Goal: Information Seeking & Learning: Compare options

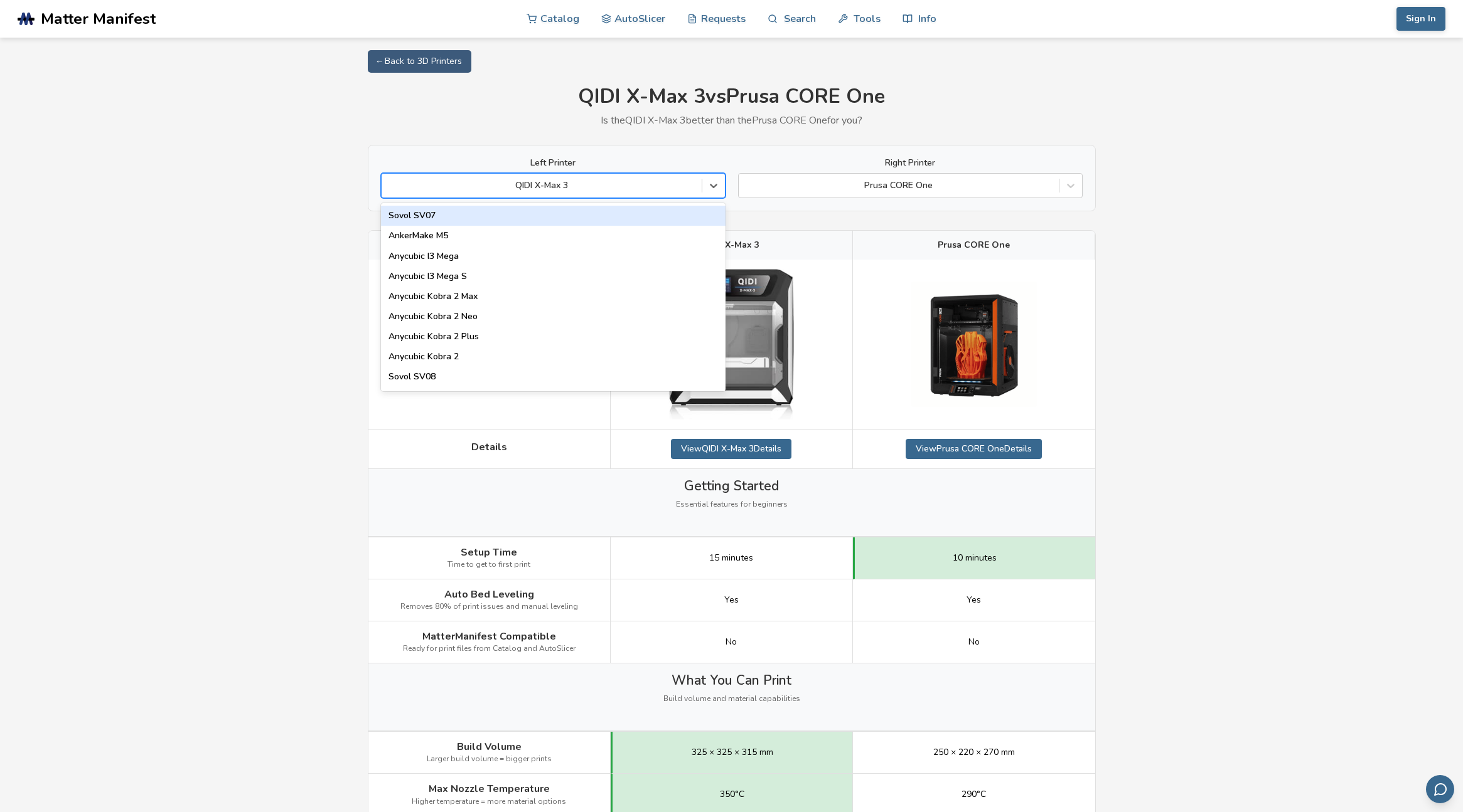
click at [529, 189] on div at bounding box center [541, 186] width 308 height 12
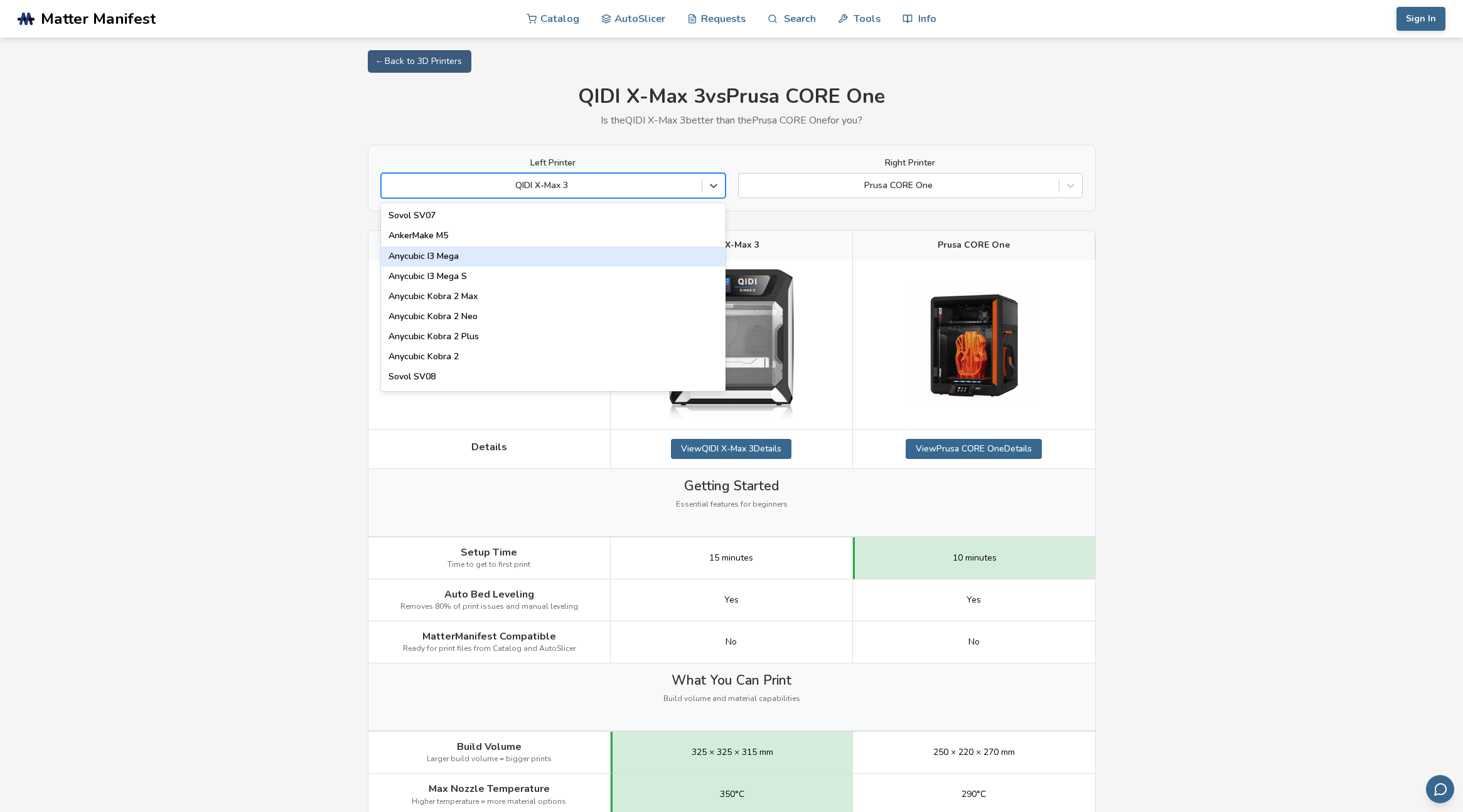
type input "*"
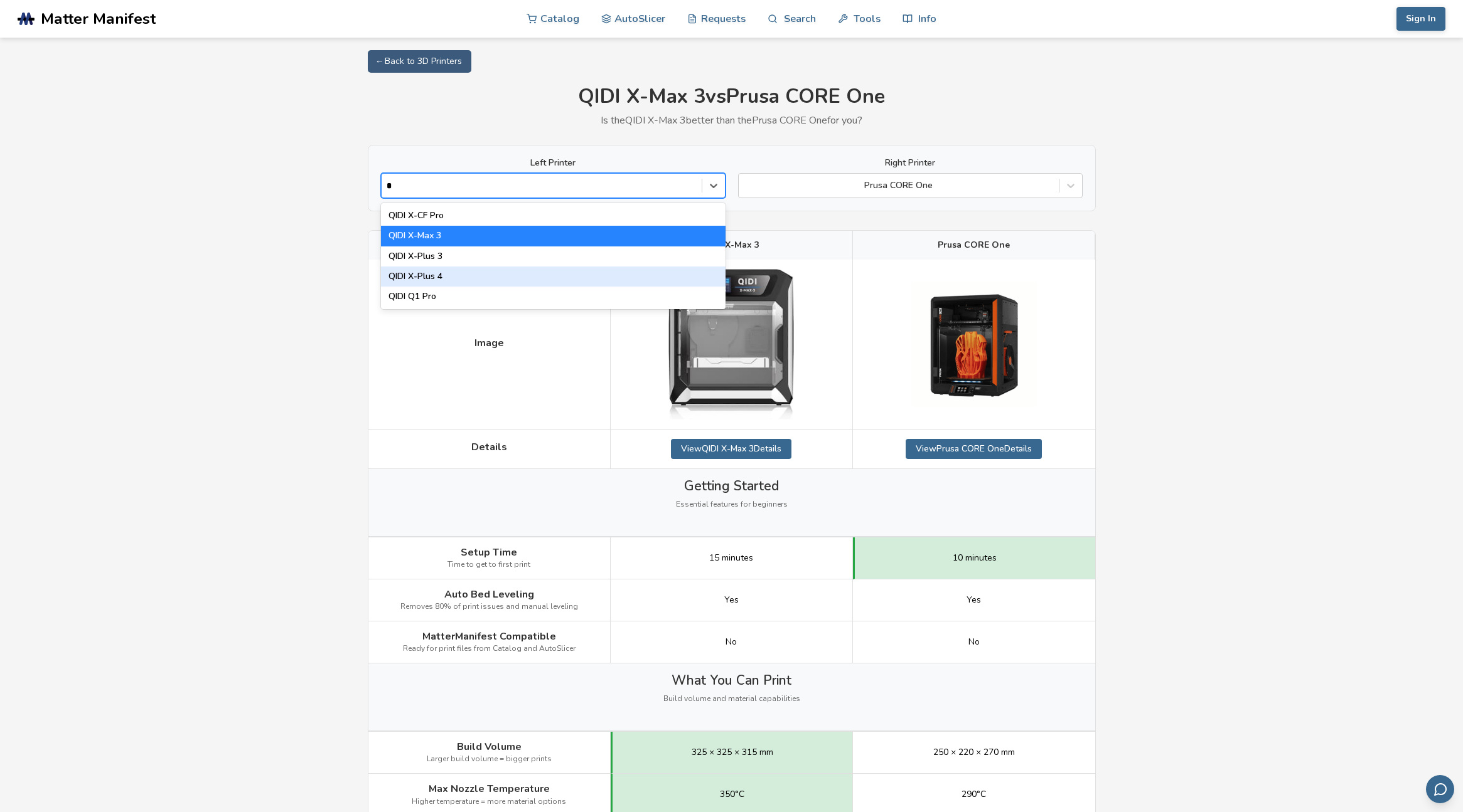
click at [456, 277] on div "QIDI X-Plus 4" at bounding box center [553, 277] width 345 height 20
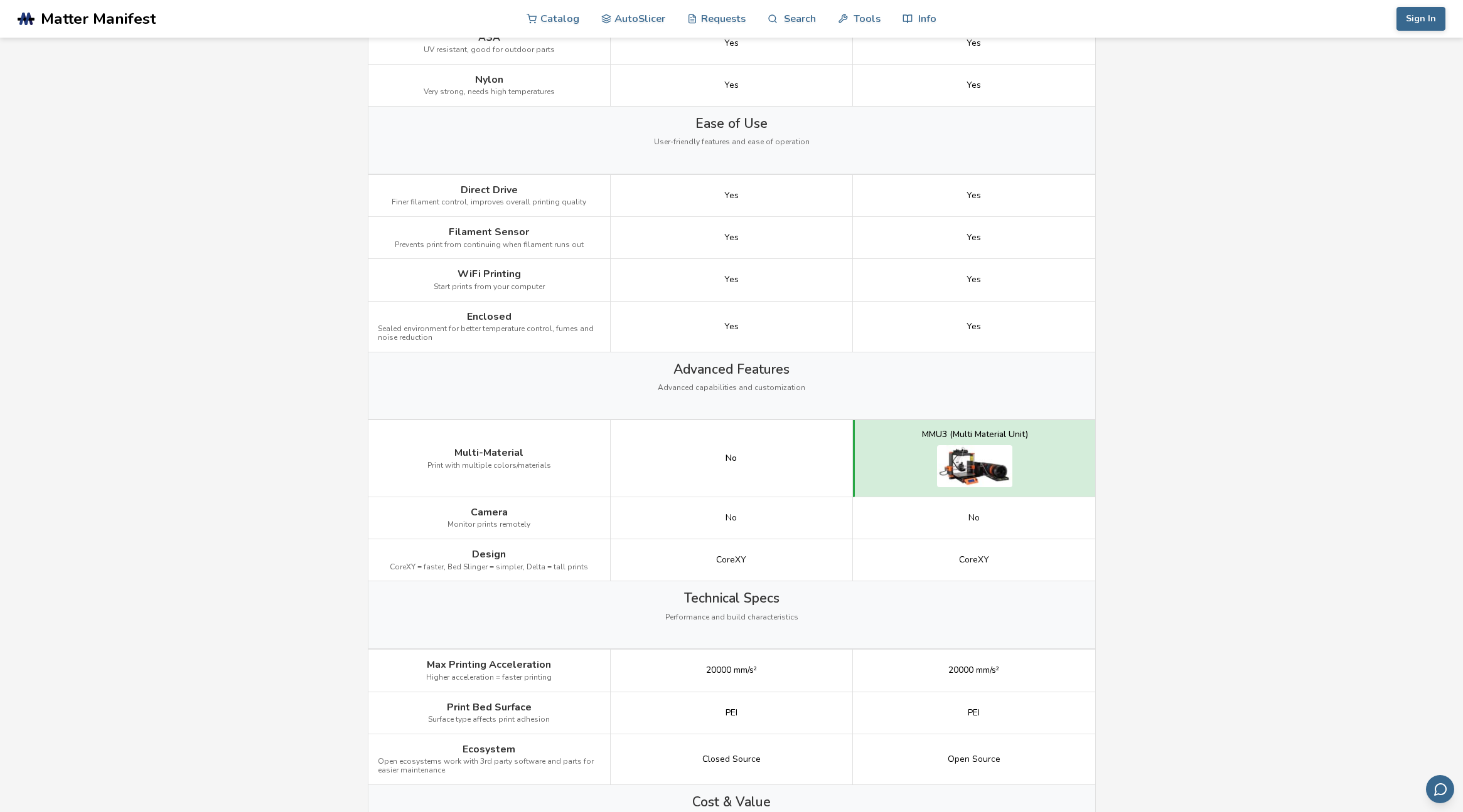
scroll to position [1068, 0]
click at [972, 454] on img at bounding box center [975, 463] width 76 height 42
click at [974, 436] on div "MMU3 (Multi Material Unit)" at bounding box center [975, 431] width 106 height 10
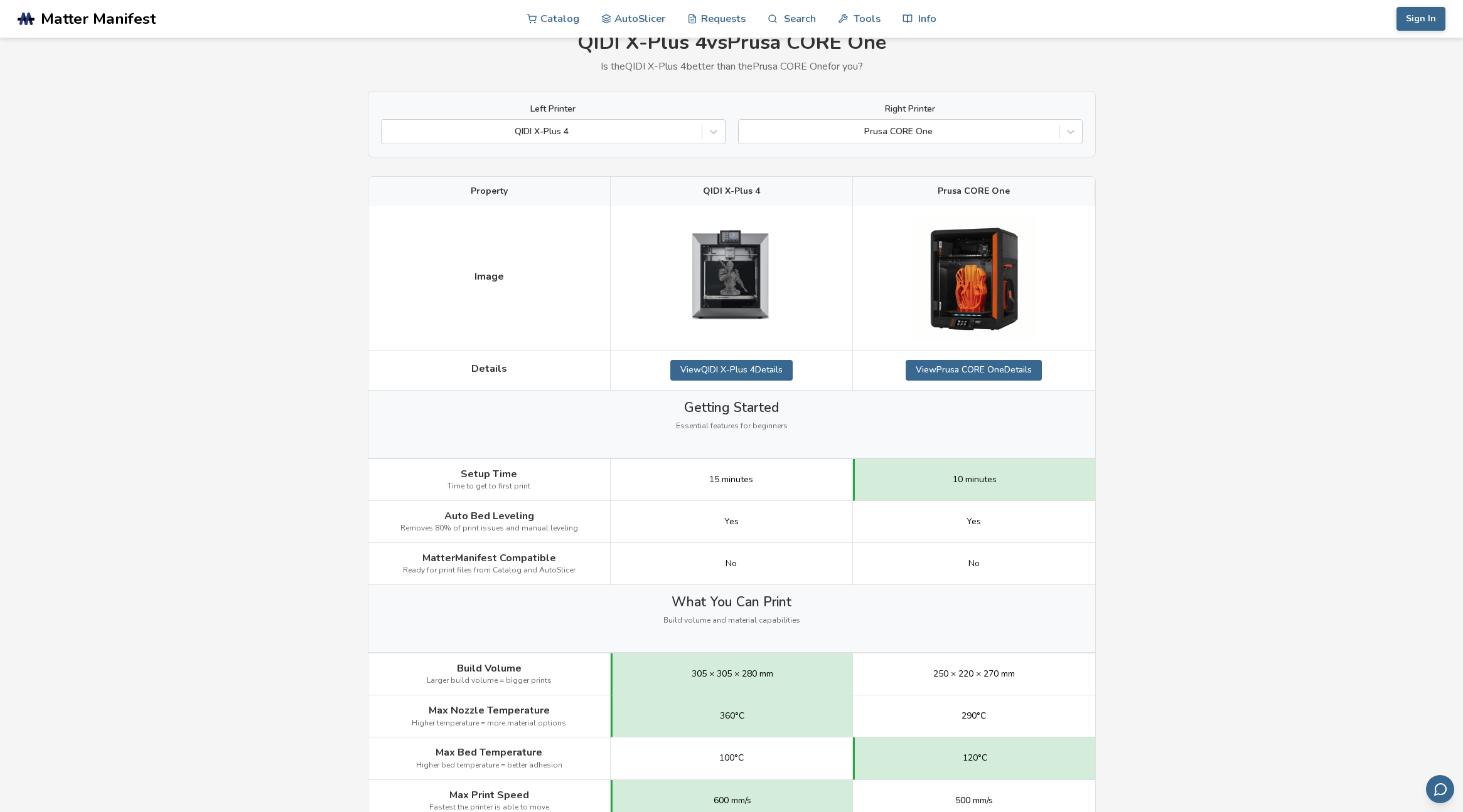
scroll to position [0, 0]
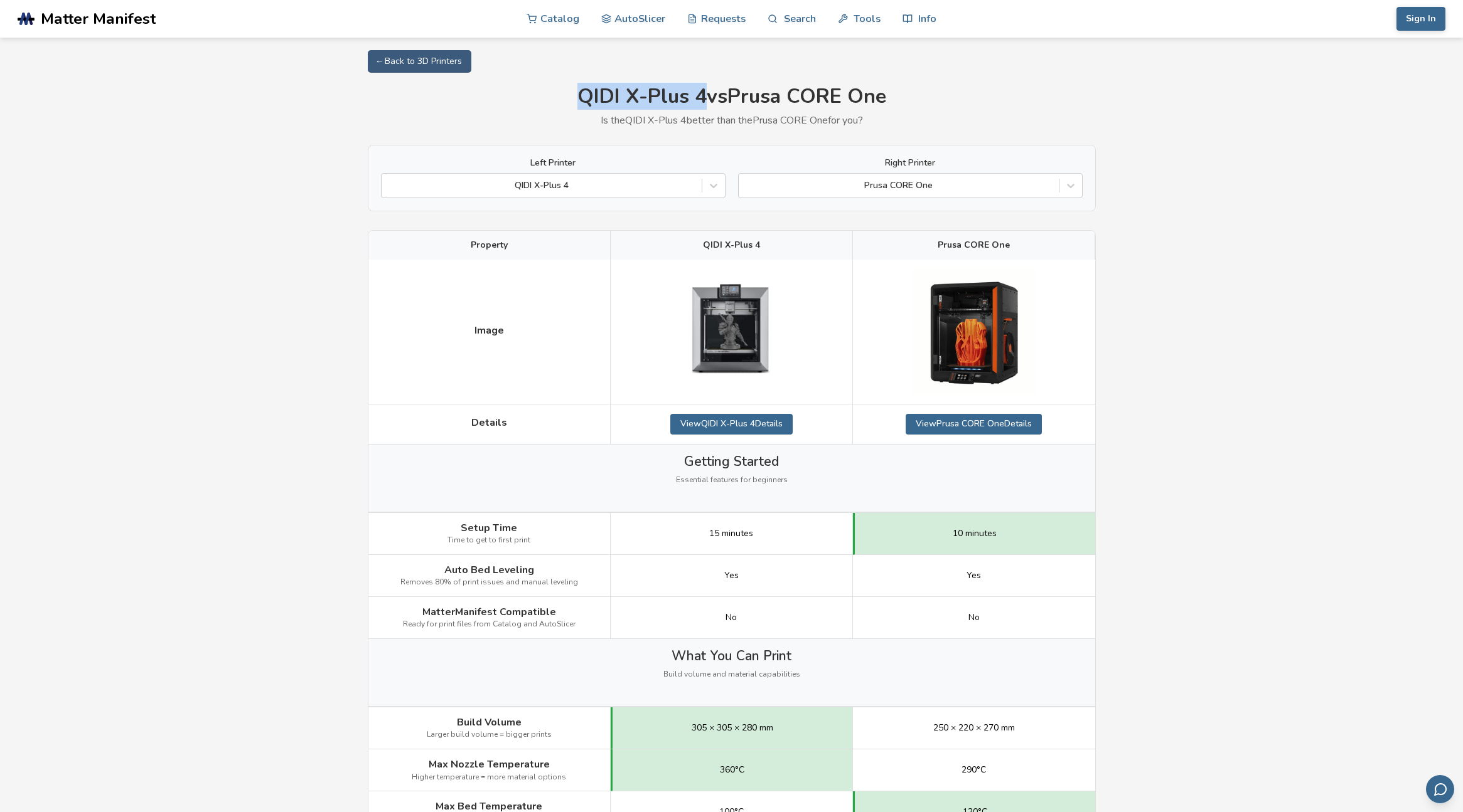
drag, startPoint x: 576, startPoint y: 93, endPoint x: 701, endPoint y: 89, distance: 125.1
click at [701, 89] on h1 "QIDI X-Plus 4 vs [PERSON_NAME] CORE One" at bounding box center [732, 97] width 728 height 23
copy h1 "QIDI X-Plus 4"
click at [103, 22] on span "Matter Manifest" at bounding box center [98, 18] width 115 height 18
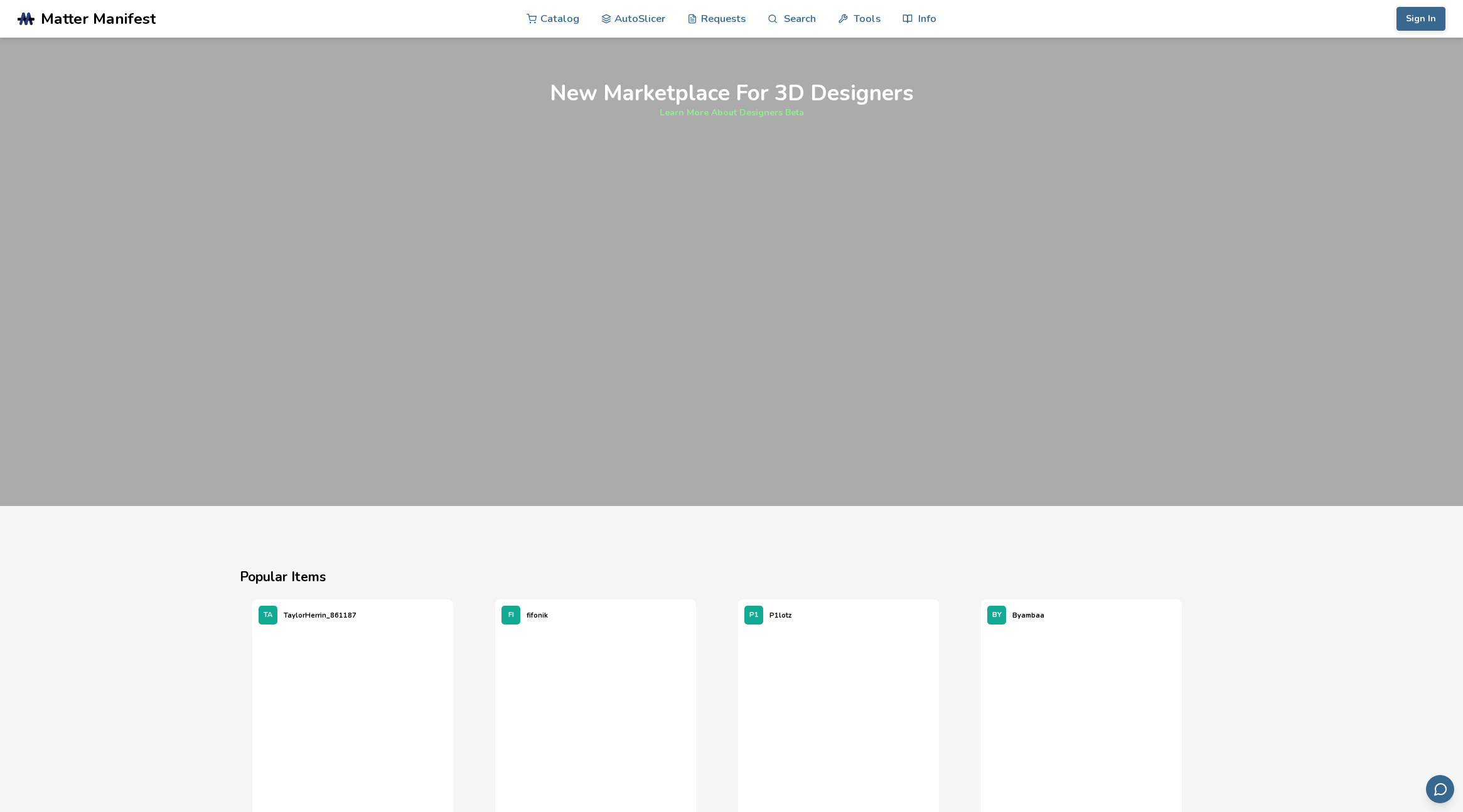
scroll to position [1222, 0]
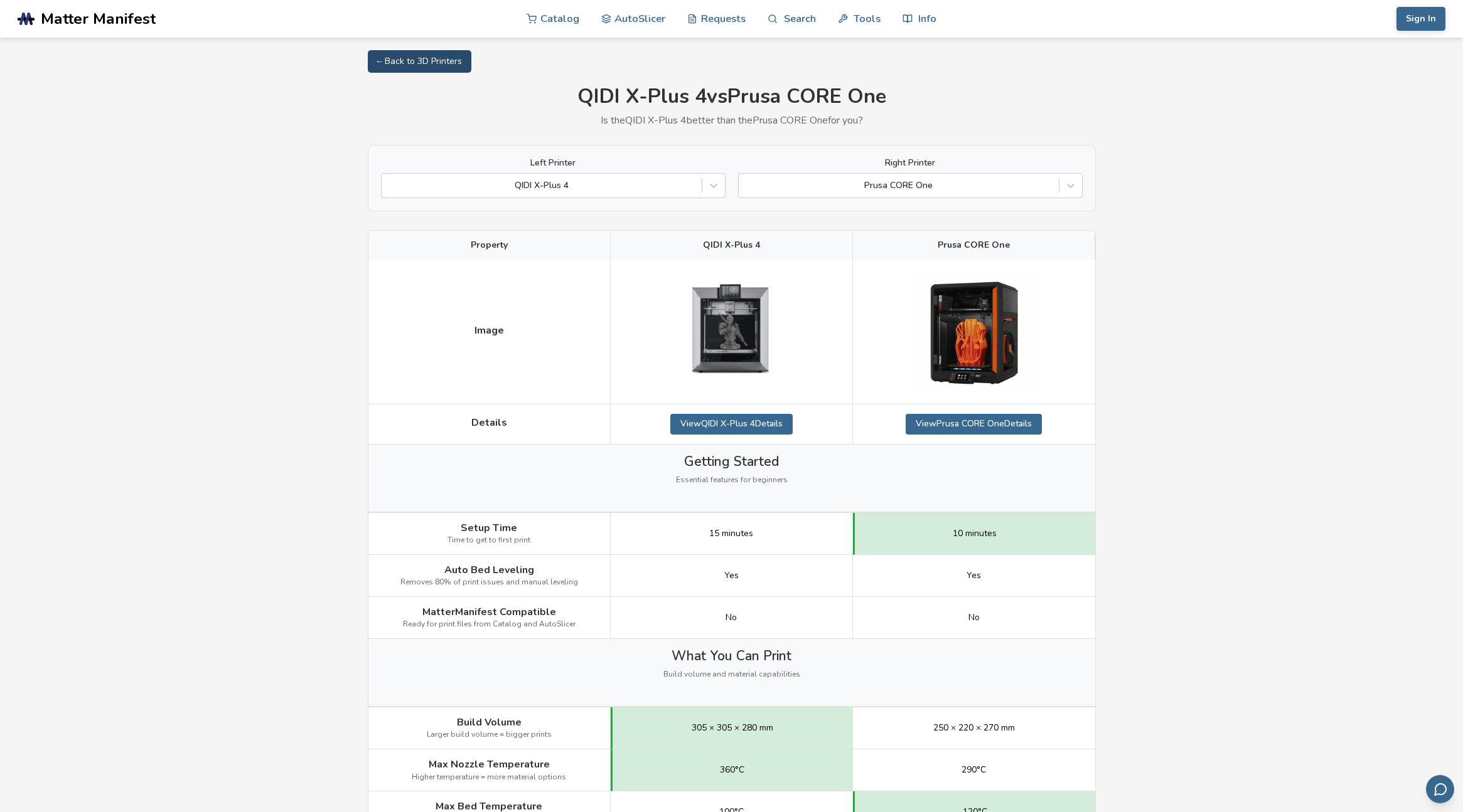
click at [428, 62] on link "← Back to 3D Printers" at bounding box center [419, 61] width 103 height 22
select select "**********"
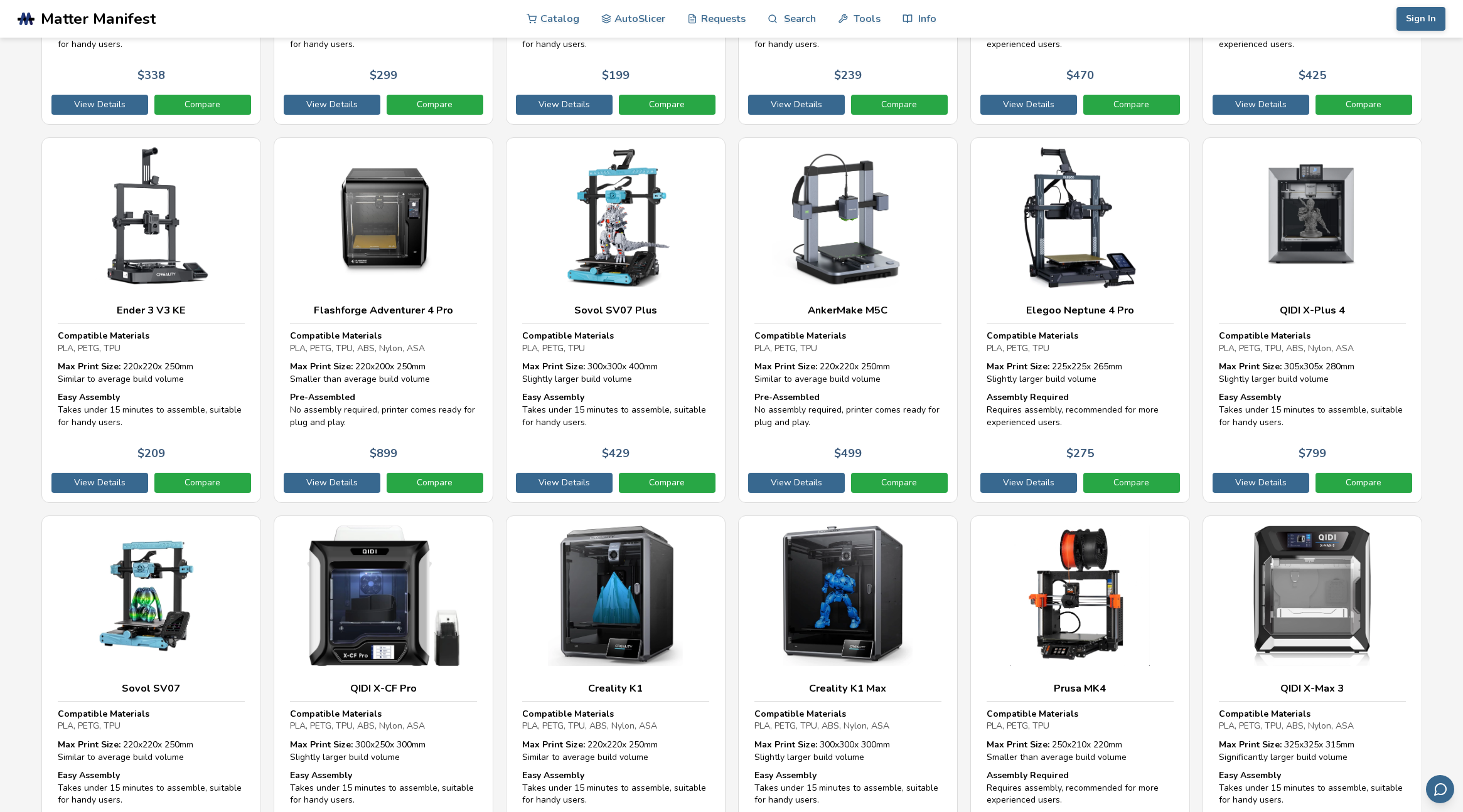
scroll to position [2399, 0]
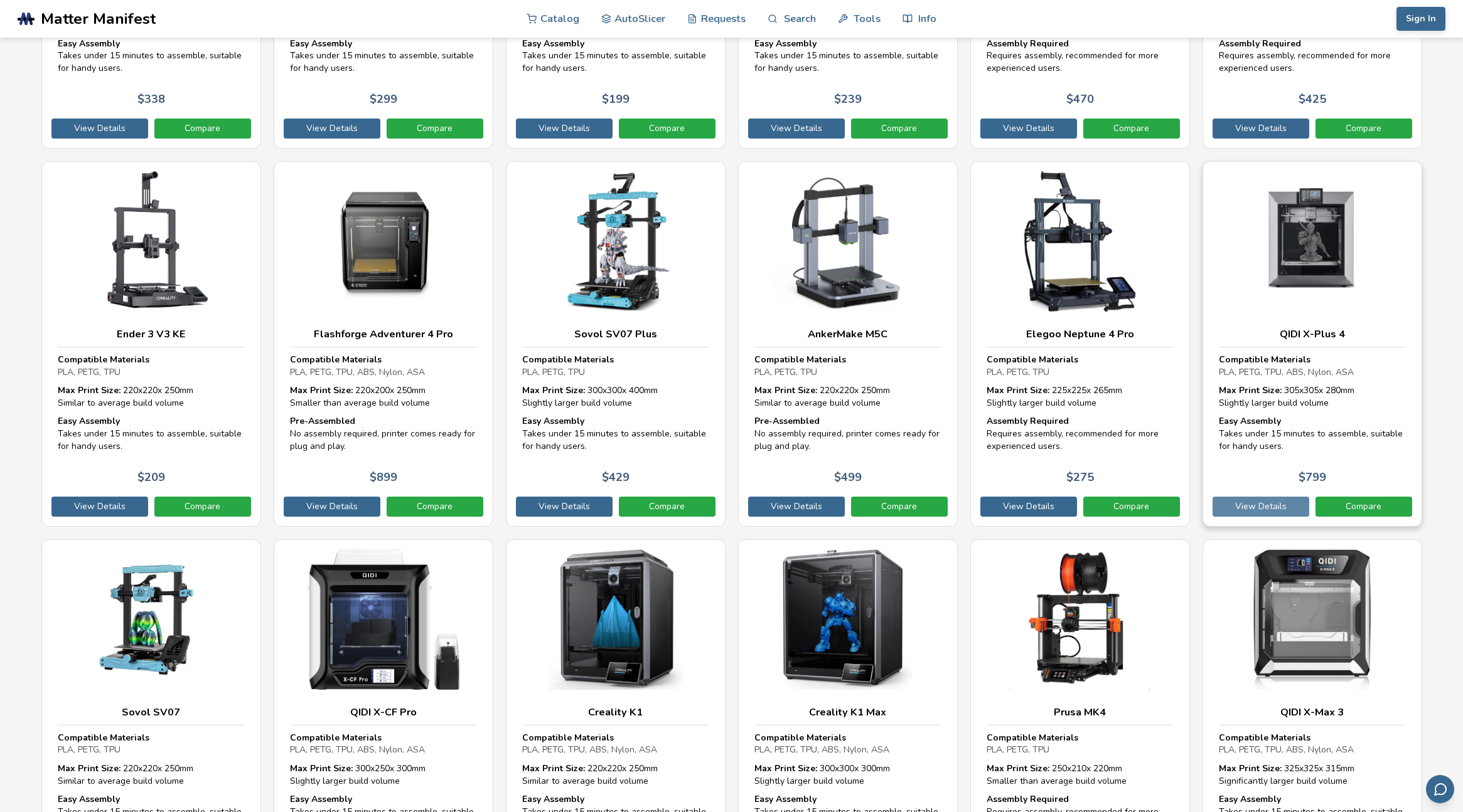
click at [1254, 503] on link "View Details" at bounding box center [1260, 507] width 96 height 20
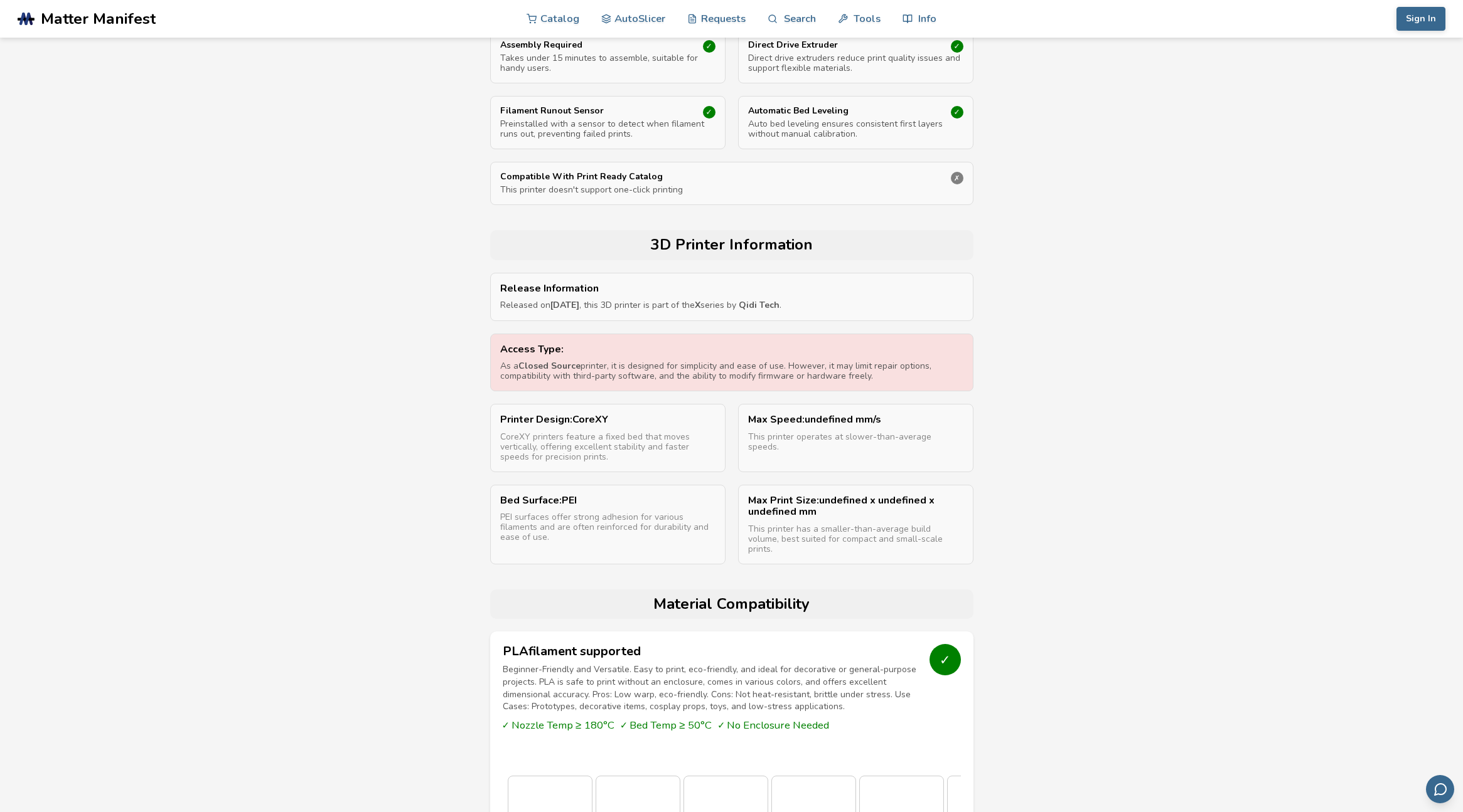
scroll to position [368, 0]
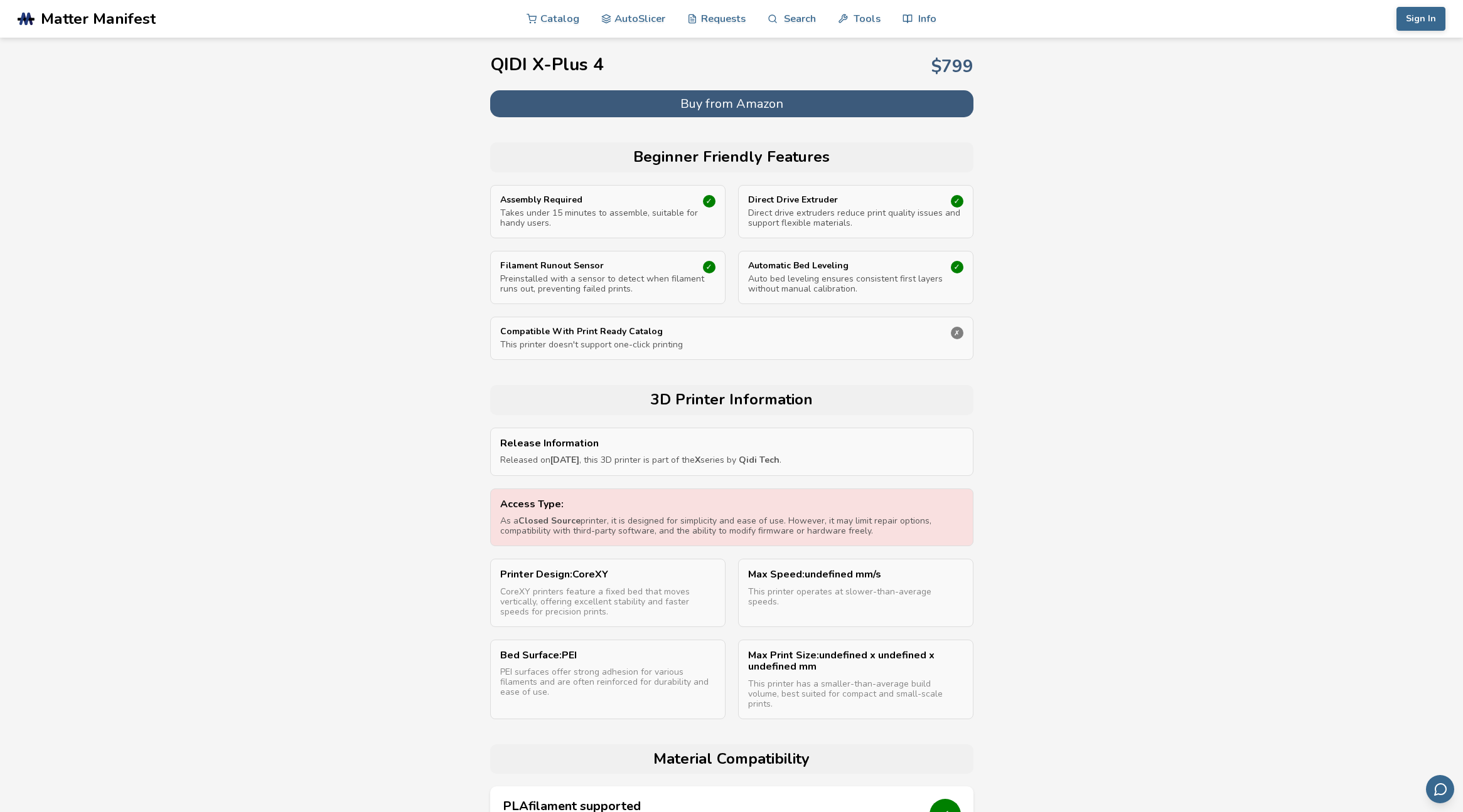
drag, startPoint x: 607, startPoint y: 524, endPoint x: 895, endPoint y: 537, distance: 288.3
click at [895, 537] on div "Access Type: As a Closed Source printer, it is designed for simplicity and ease…" at bounding box center [732, 518] width 483 height 59
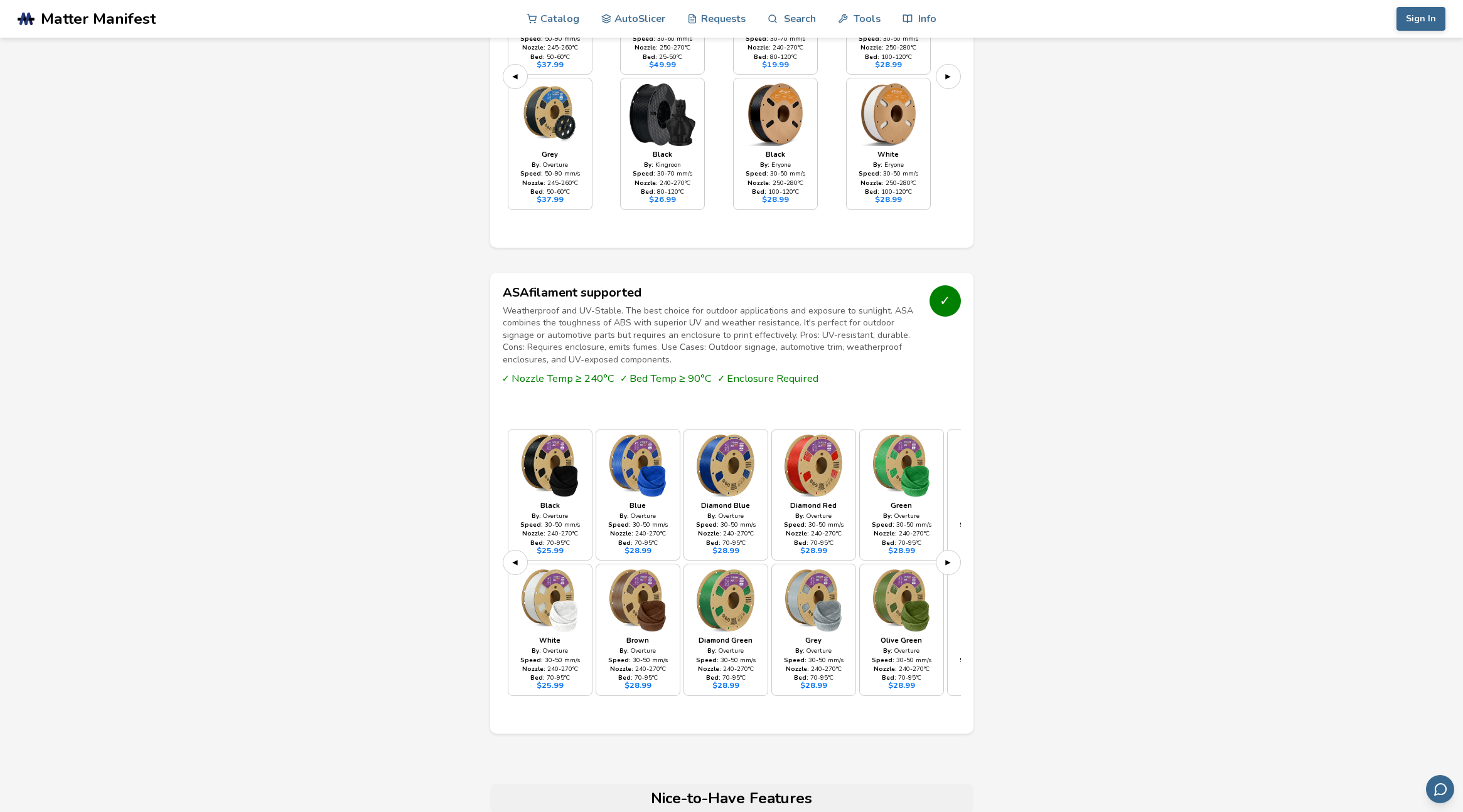
scroll to position [3390, 0]
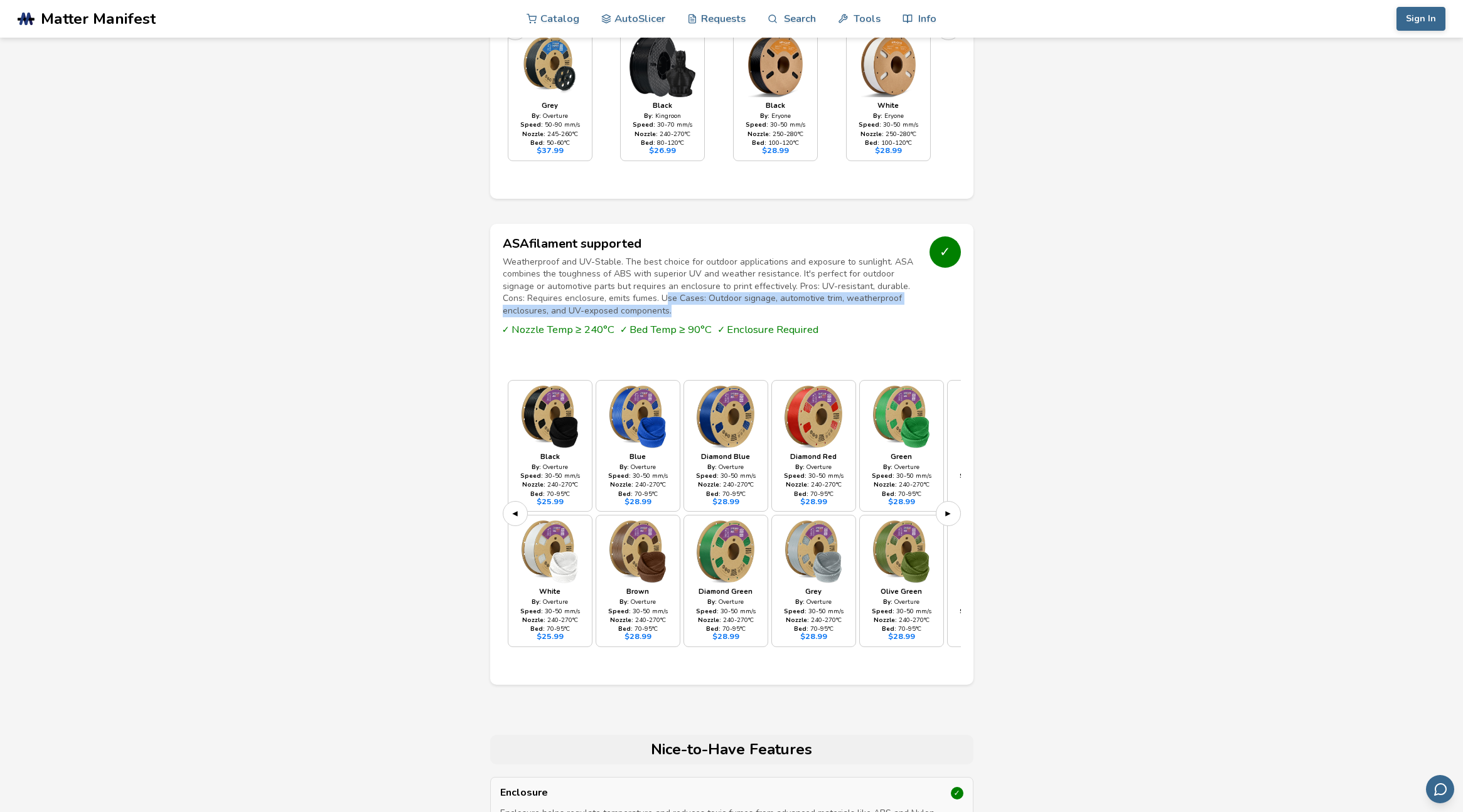
drag, startPoint x: 639, startPoint y: 305, endPoint x: 755, endPoint y: 317, distance: 116.6
click at [755, 317] on p "Weatherproof and UV-Stable. The best choice for outdoor applications and exposu…" at bounding box center [711, 287] width 417 height 62
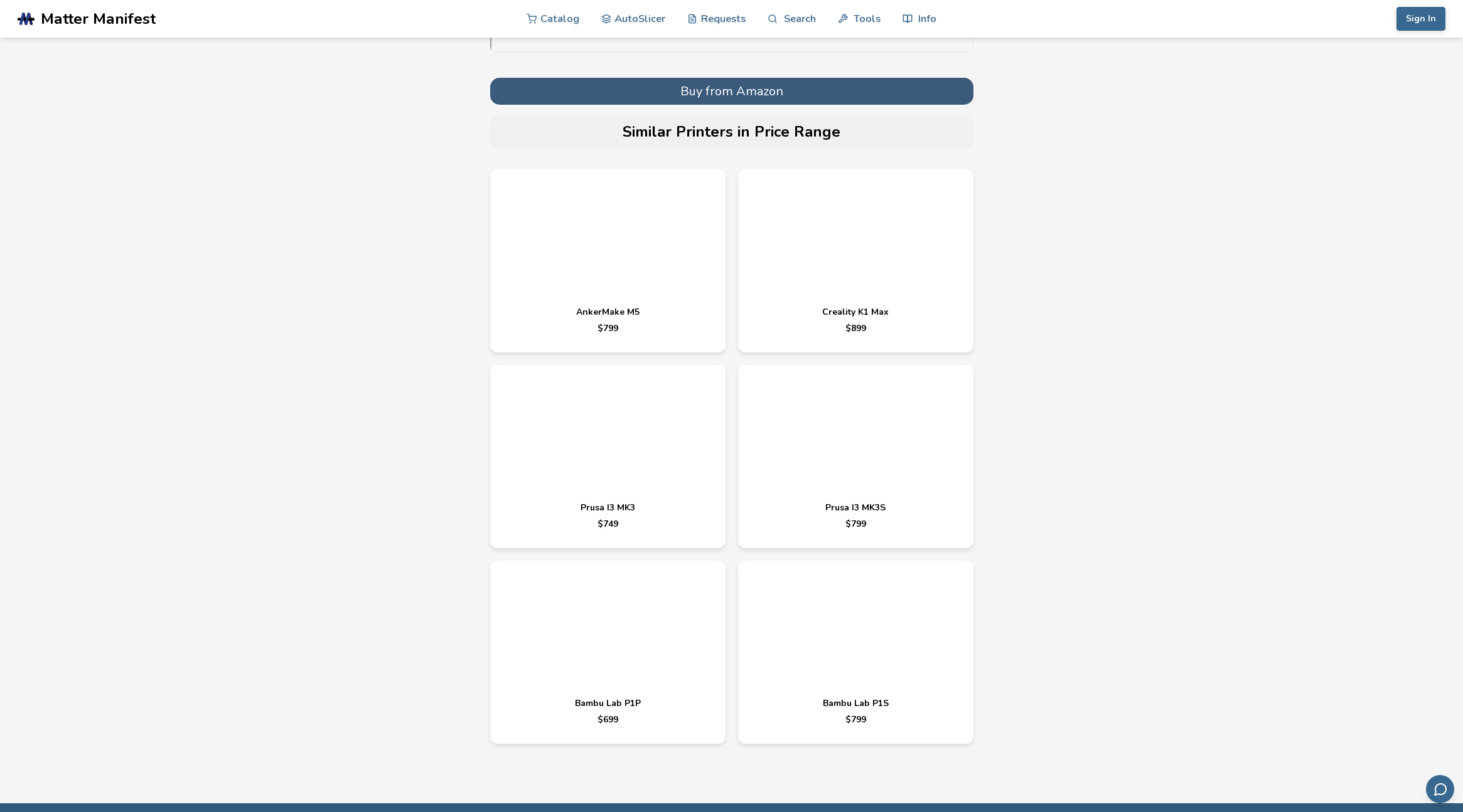
scroll to position [4686, 0]
